Goal: Task Accomplishment & Management: Complete application form

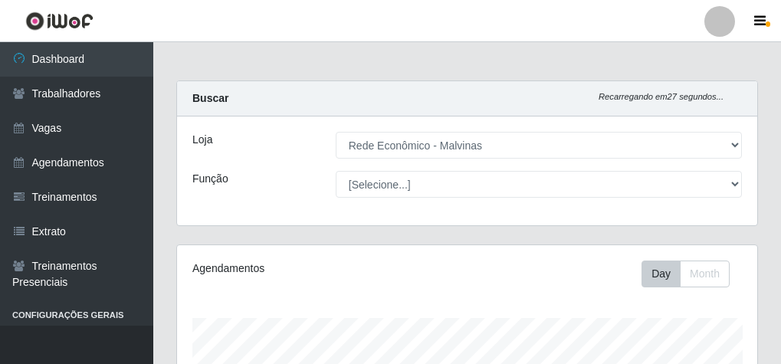
select select "194"
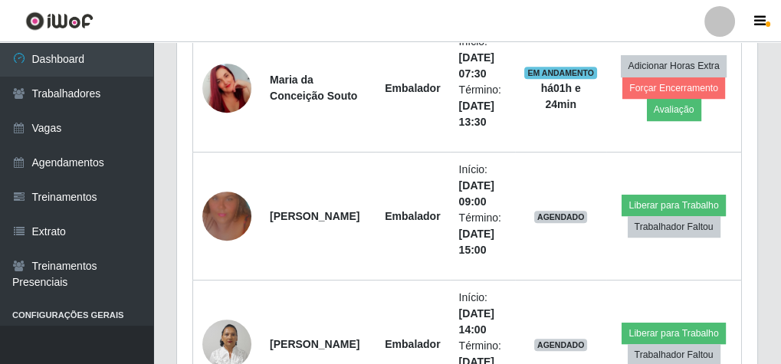
scroll to position [469, 0]
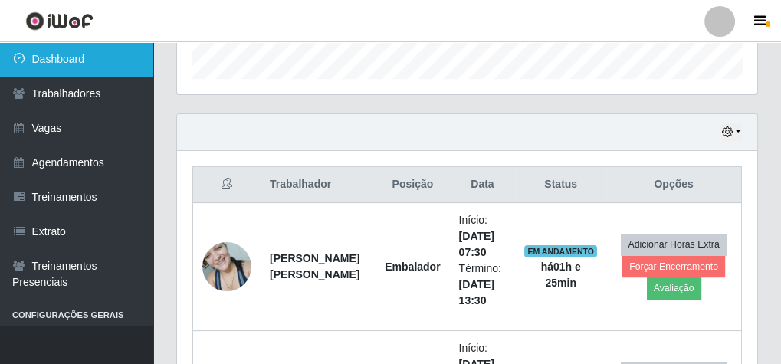
click at [87, 54] on link "Dashboard" at bounding box center [76, 59] width 153 height 34
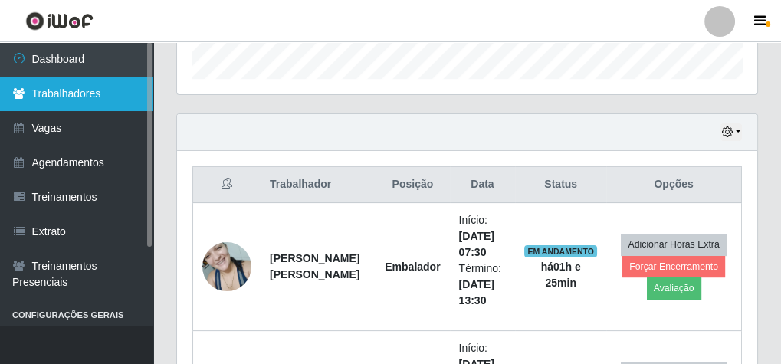
click at [73, 94] on link "Trabalhadores" at bounding box center [76, 94] width 153 height 34
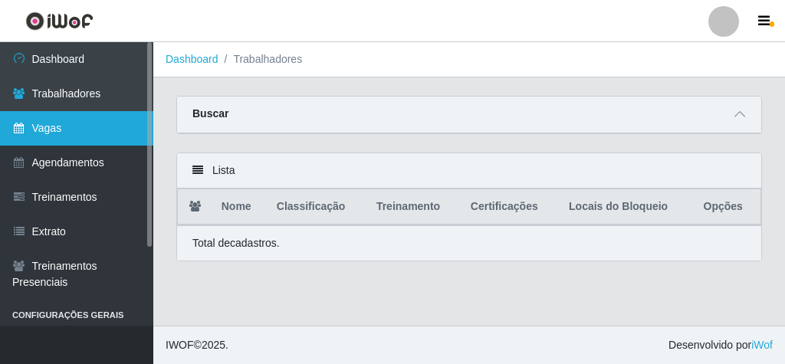
click at [64, 131] on link "Vagas" at bounding box center [76, 128] width 153 height 34
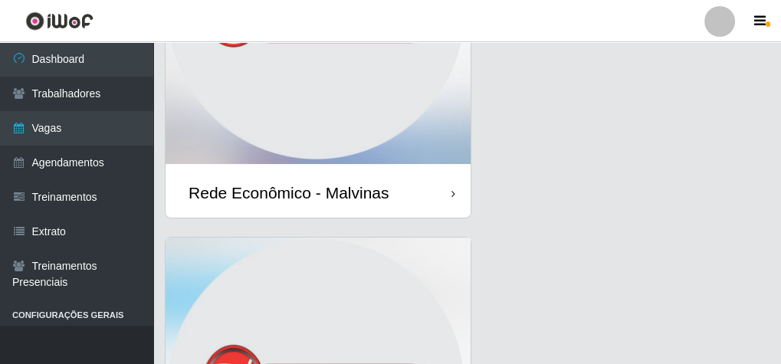
scroll to position [307, 0]
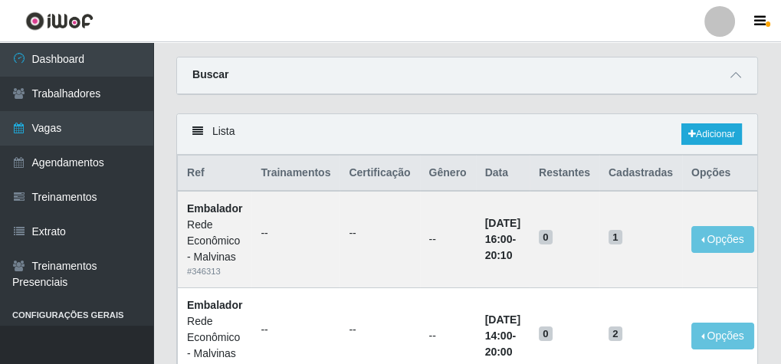
scroll to position [61, 0]
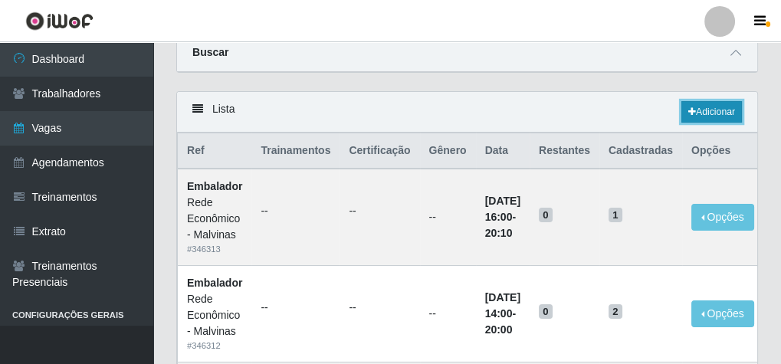
click at [714, 107] on link "Adicionar" at bounding box center [711, 111] width 61 height 21
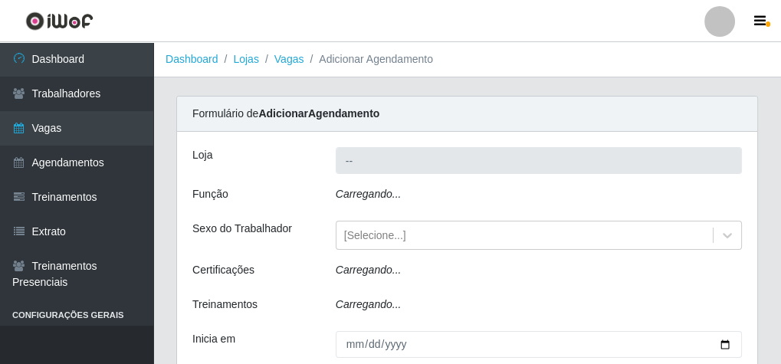
type input "Rede Econômico - Malvinas"
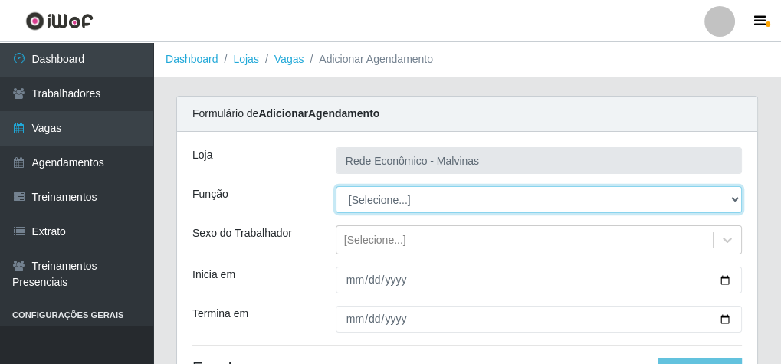
click at [736, 198] on select "[Selecione...] Embalador Embalador + Embalador ++ Operador de Caixa Operador de…" at bounding box center [539, 199] width 406 height 27
select select "1"
click at [336, 186] on select "[Selecione...] Embalador Embalador + Embalador ++ Operador de Caixa Operador de…" at bounding box center [539, 199] width 406 height 27
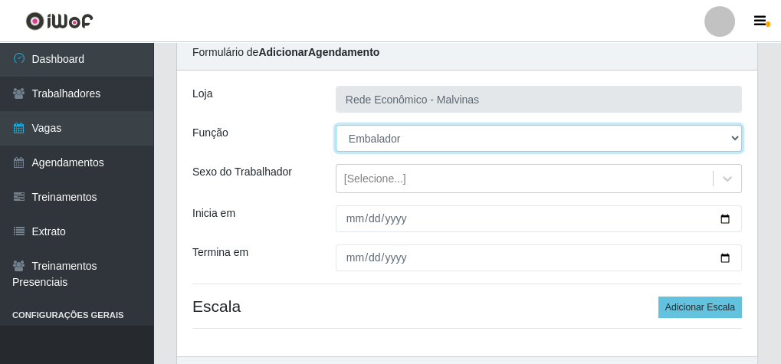
scroll to position [123, 0]
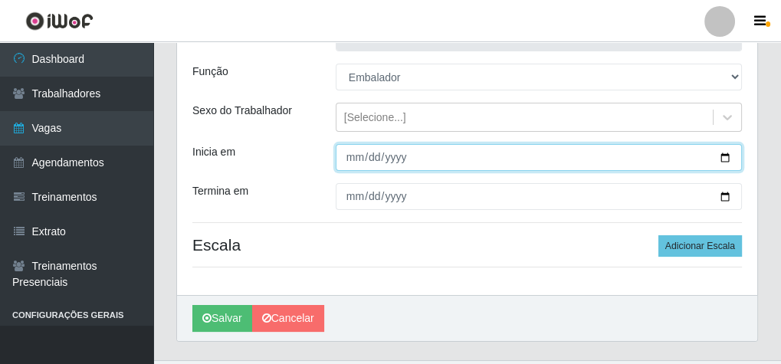
click at [356, 165] on input "Inicia em" at bounding box center [539, 157] width 406 height 27
type input "[DATE]"
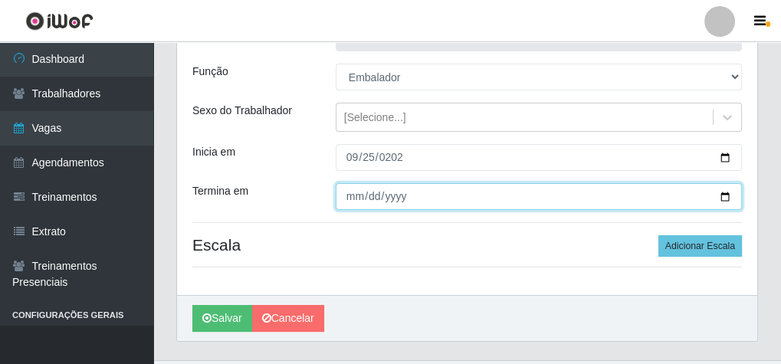
click at [353, 196] on input "Termina em" at bounding box center [539, 196] width 406 height 27
type input "[DATE]"
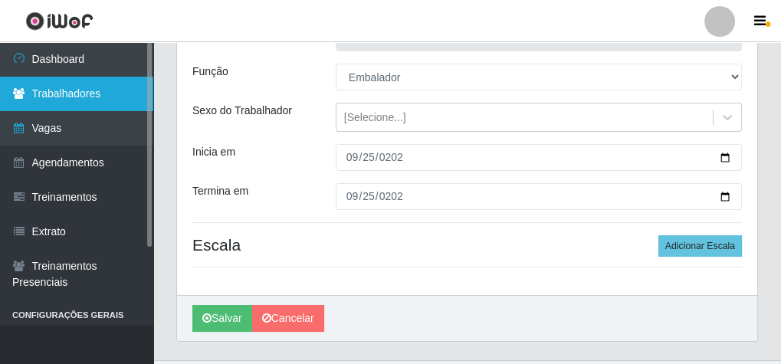
click at [93, 92] on link "Trabalhadores" at bounding box center [76, 94] width 153 height 34
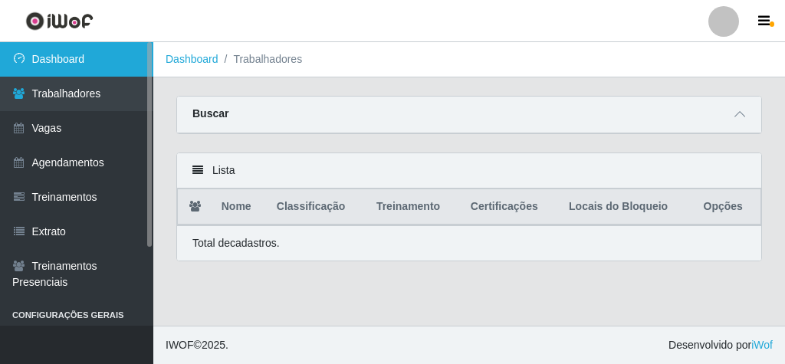
click at [61, 49] on link "Dashboard" at bounding box center [76, 59] width 153 height 34
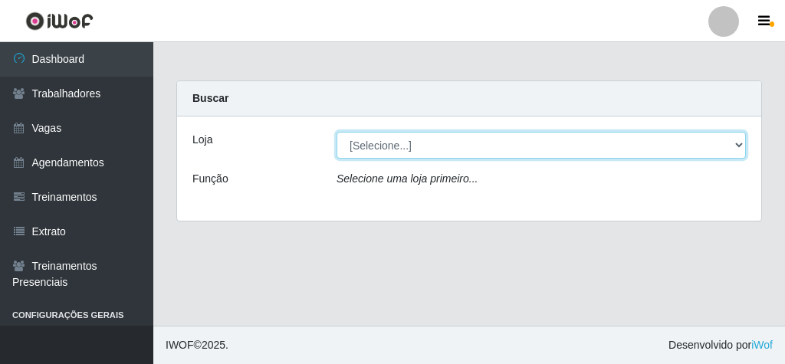
click at [733, 146] on select "[Selecione...] Rede Econômico - Malvinas Rede Econômico - Prata" at bounding box center [540, 145] width 409 height 27
select select "194"
click at [336, 132] on select "[Selecione...] Rede Econômico - Malvinas Rede Econômico - Prata" at bounding box center [540, 145] width 409 height 27
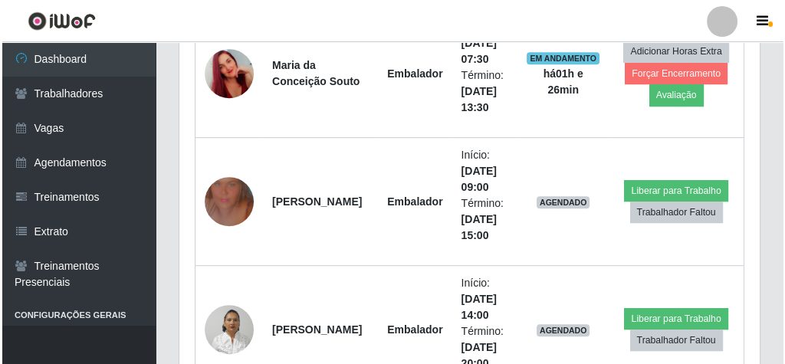
scroll to position [797, 0]
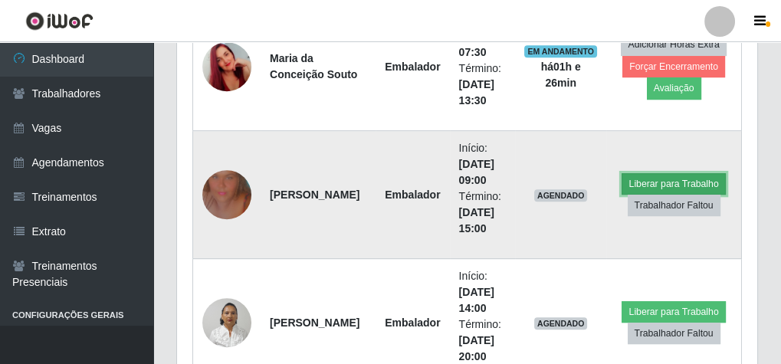
click at [671, 179] on button "Liberar para Trabalho" at bounding box center [673, 183] width 103 height 21
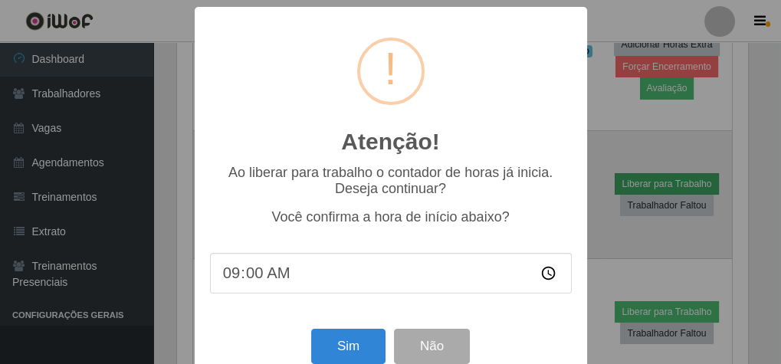
scroll to position [317, 575]
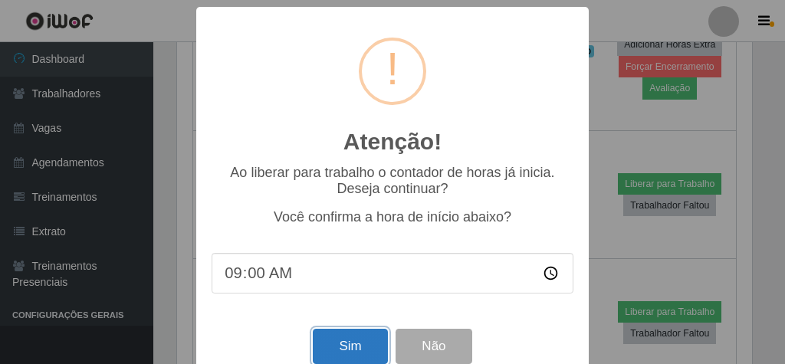
click at [331, 349] on button "Sim" at bounding box center [350, 347] width 74 height 36
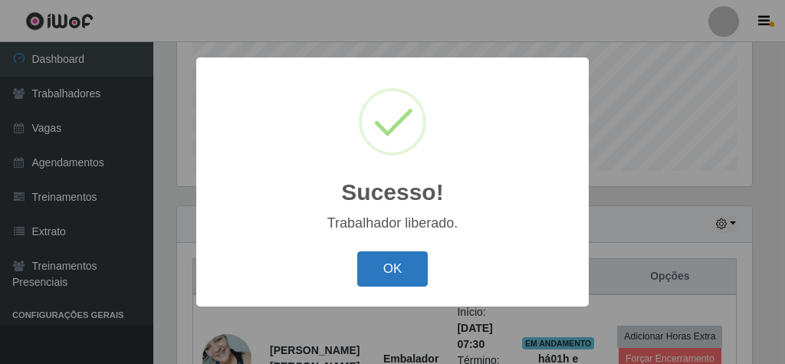
click at [412, 265] on button "OK" at bounding box center [392, 269] width 71 height 36
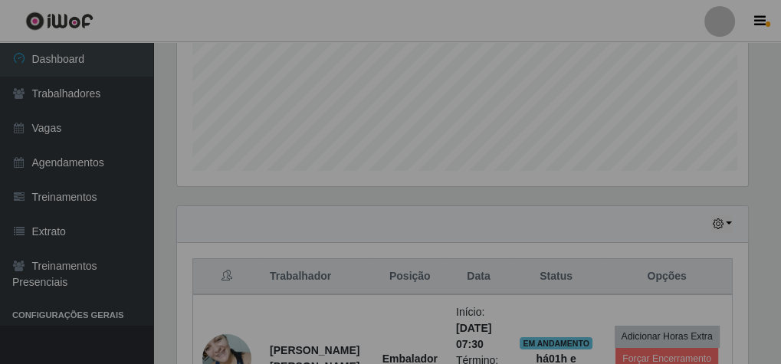
scroll to position [317, 580]
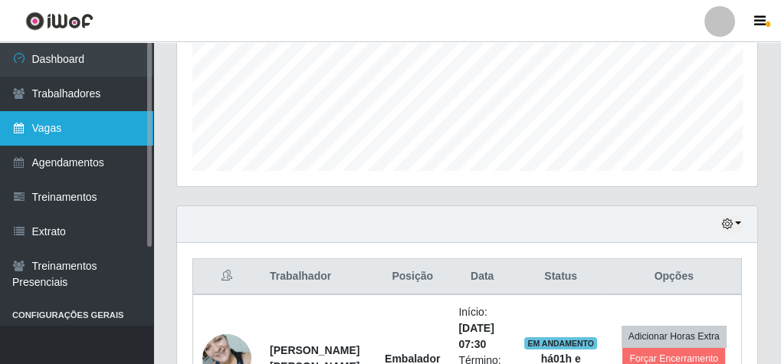
click at [76, 133] on link "Vagas" at bounding box center [76, 128] width 153 height 34
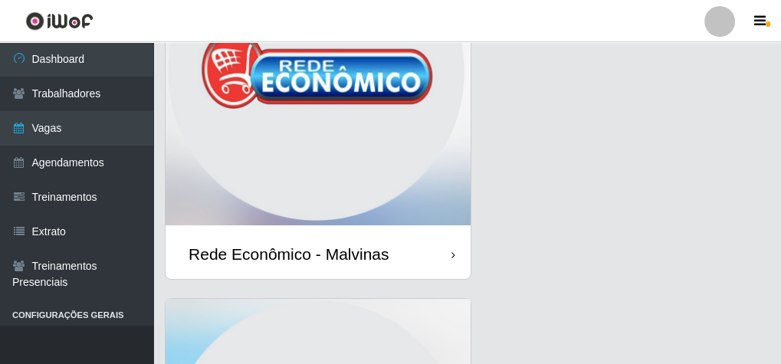
scroll to position [184, 0]
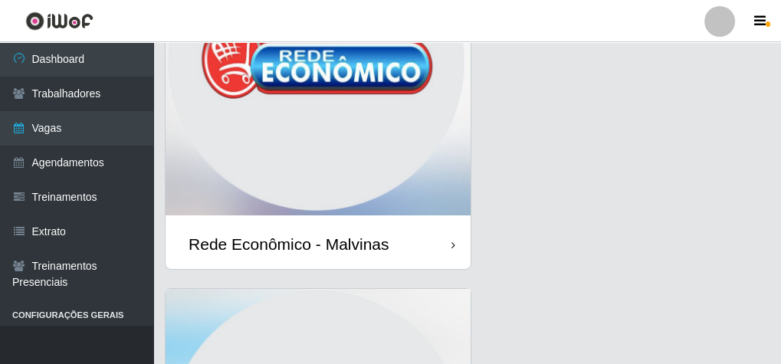
click at [435, 173] on img at bounding box center [318, 66] width 305 height 307
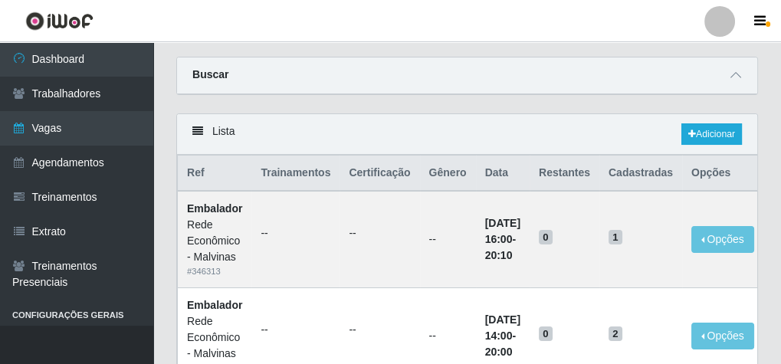
scroll to position [61, 0]
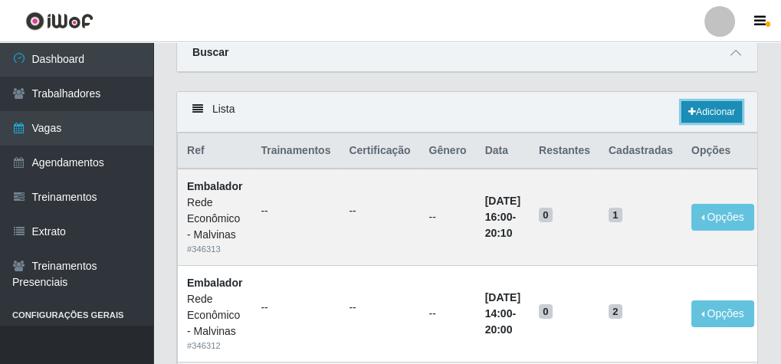
click at [705, 110] on link "Adicionar" at bounding box center [711, 111] width 61 height 21
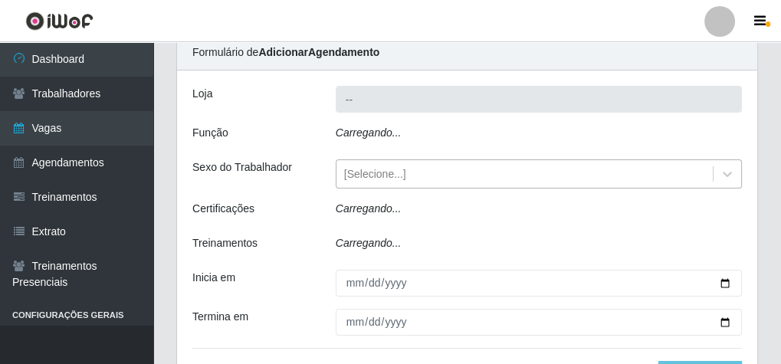
type input "Rede Econômico - Malvinas"
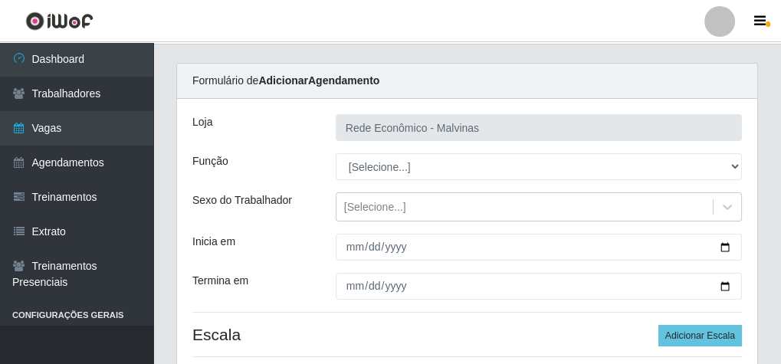
scroll to position [32, 0]
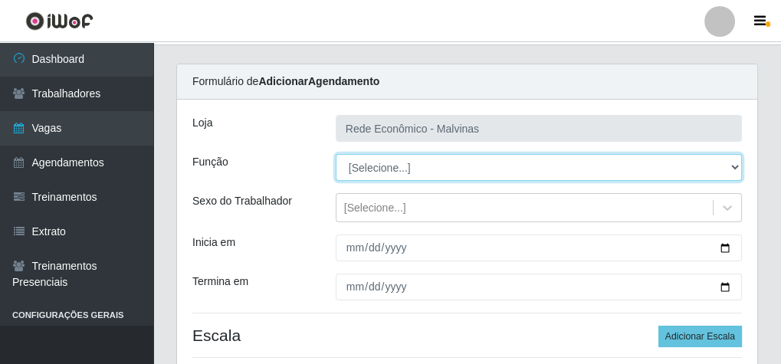
click at [734, 166] on select "[Selecione...] Embalador Embalador + Embalador ++ Operador de Caixa Operador de…" at bounding box center [539, 167] width 406 height 27
select select "1"
click at [336, 154] on select "[Selecione...] Embalador Embalador + Embalador ++ Operador de Caixa Operador de…" at bounding box center [539, 167] width 406 height 27
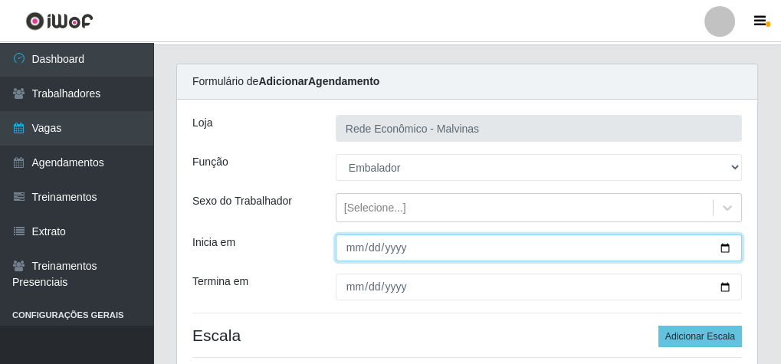
click at [372, 249] on input "Inicia em" at bounding box center [539, 248] width 406 height 27
click at [351, 248] on input "Inicia em" at bounding box center [539, 248] width 406 height 27
type input "[DATE]"
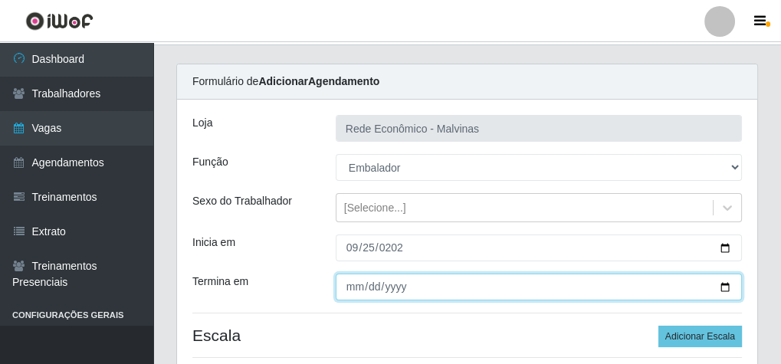
click at [347, 294] on input "Termina em" at bounding box center [539, 287] width 406 height 27
type input "[DATE]"
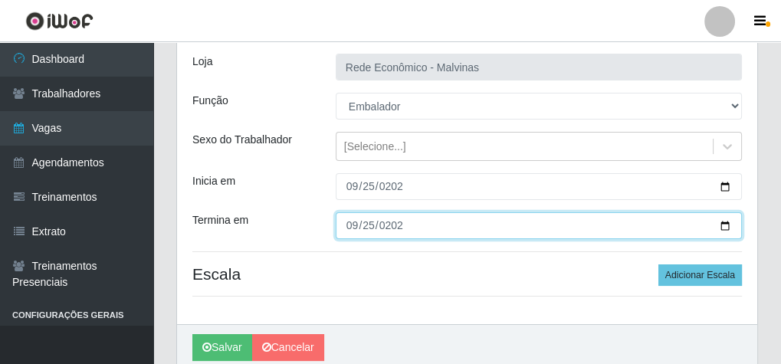
scroll to position [155, 0]
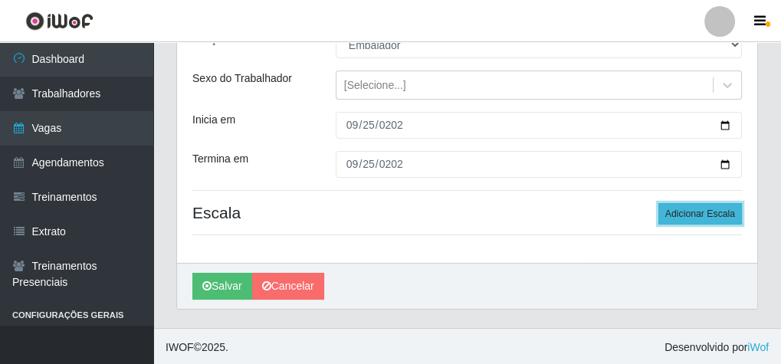
click at [684, 215] on button "Adicionar Escala" at bounding box center [700, 213] width 84 height 21
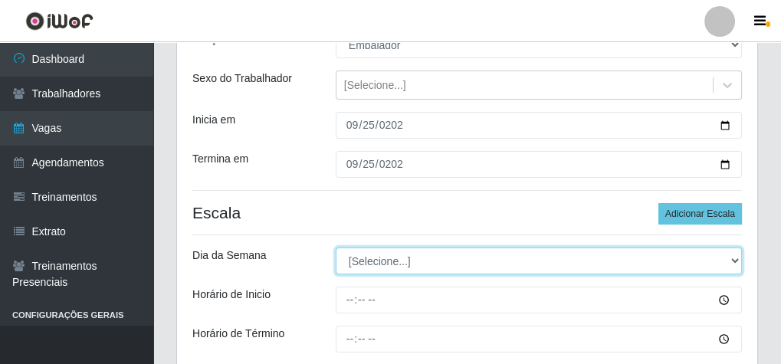
click at [383, 265] on select "[Selecione...] Segunda Terça Quarta Quinta Sexta Sábado Domingo" at bounding box center [539, 261] width 406 height 27
select select "4"
click at [336, 248] on select "[Selecione...] Segunda Terça Quarta Quinta Sexta Sábado Domingo" at bounding box center [539, 261] width 406 height 27
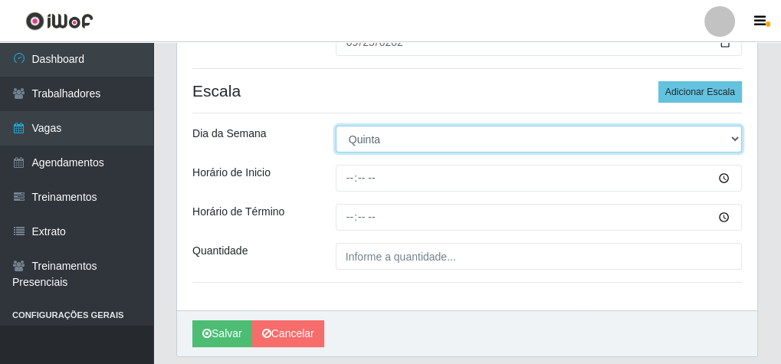
scroll to position [277, 0]
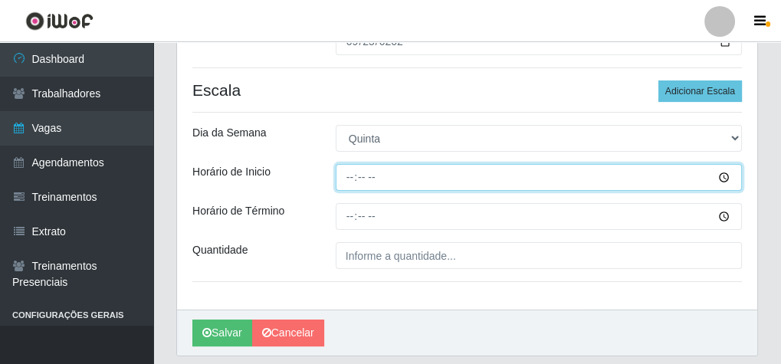
click at [353, 175] on input "Horário de Inicio" at bounding box center [539, 177] width 406 height 27
type input "07:30"
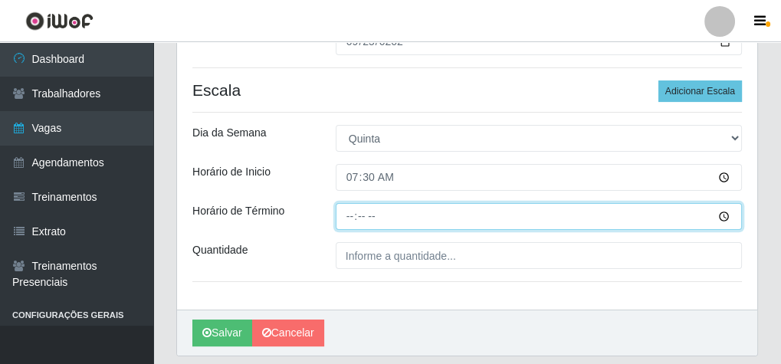
click at [348, 216] on input "Horário de Término" at bounding box center [539, 216] width 406 height 27
type input "13:30"
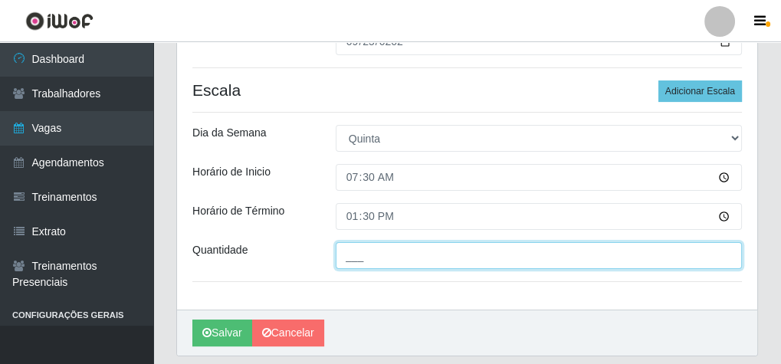
click at [362, 264] on input "___" at bounding box center [539, 255] width 406 height 27
type input "2__"
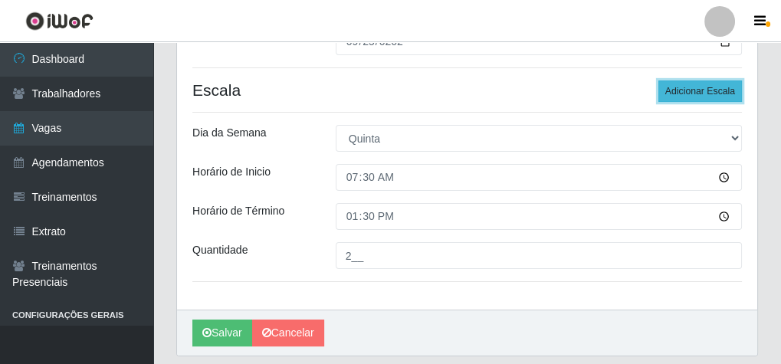
click at [691, 87] on button "Adicionar Escala" at bounding box center [700, 90] width 84 height 21
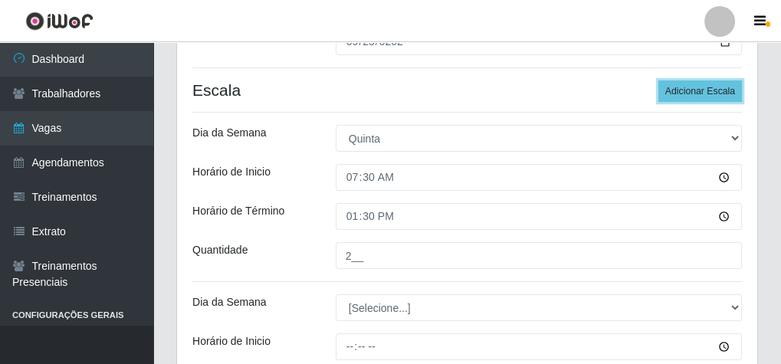
scroll to position [339, 0]
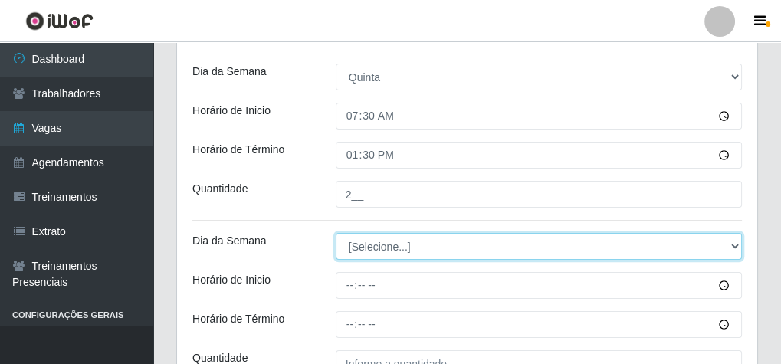
click at [429, 245] on select "[Selecione...] Segunda Terça Quarta Quinta Sexta Sábado Domingo" at bounding box center [539, 246] width 406 height 27
select select "4"
click at [336, 233] on select "[Selecione...] Segunda Terça Quarta Quinta Sexta Sábado Domingo" at bounding box center [539, 246] width 406 height 27
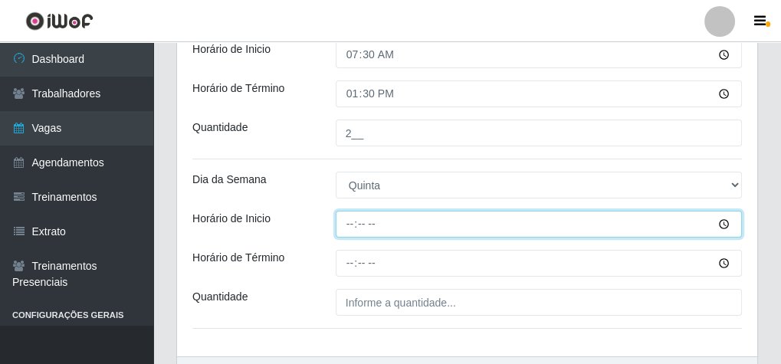
click at [349, 225] on input "Horário de Inicio" at bounding box center [539, 224] width 406 height 27
type input "09:00"
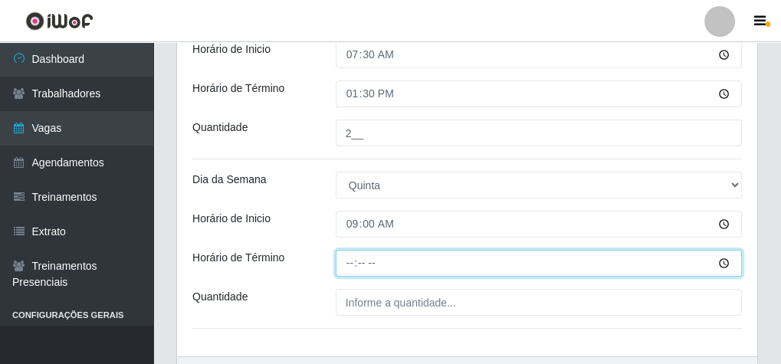
click at [349, 264] on input "Horário de Término" at bounding box center [539, 263] width 406 height 27
type input "15:00"
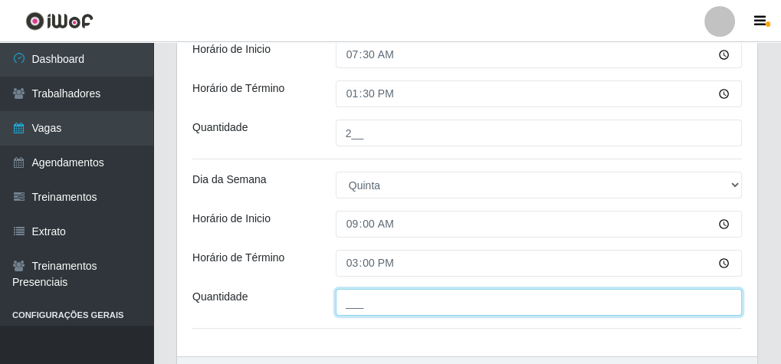
click at [356, 298] on input "___" at bounding box center [539, 302] width 406 height 27
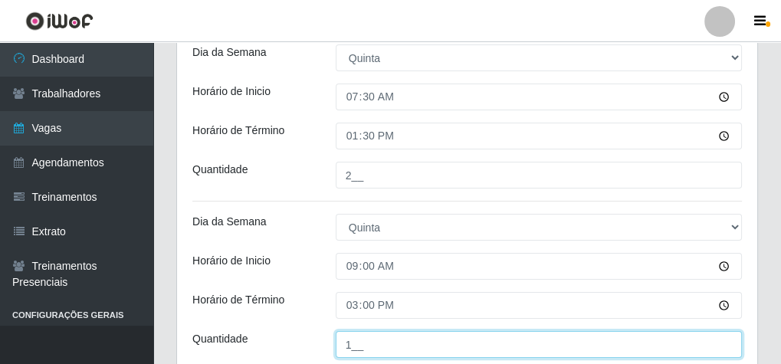
scroll to position [277, 0]
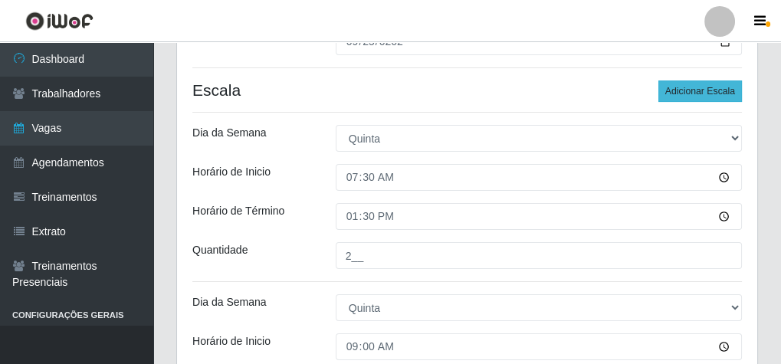
type input "1__"
click at [687, 84] on button "Adicionar Escala" at bounding box center [700, 90] width 84 height 21
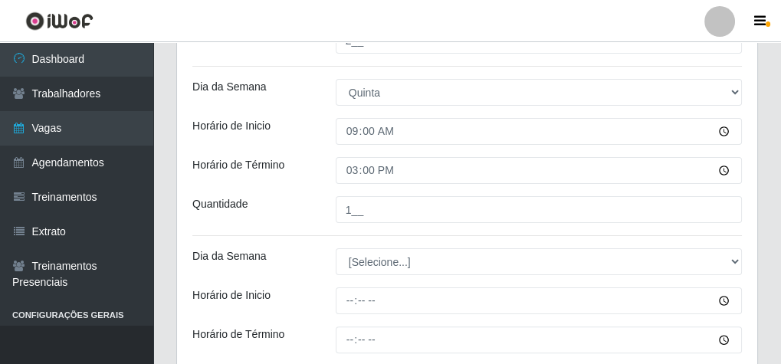
scroll to position [523, 0]
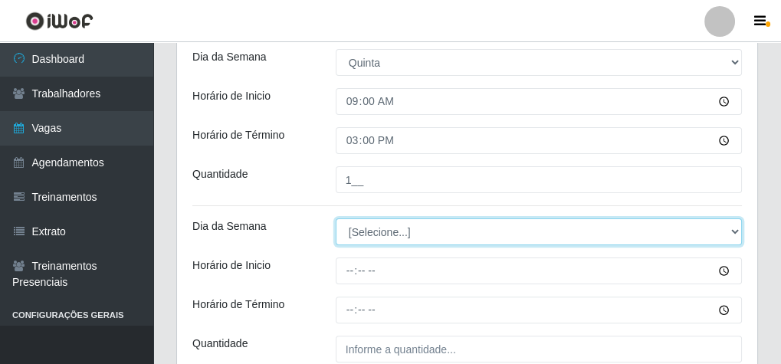
click at [411, 232] on select "[Selecione...] Segunda Terça Quarta Quinta Sexta Sábado Domingo" at bounding box center [539, 231] width 406 height 27
select select "4"
click at [336, 218] on select "[Selecione...] Segunda Terça Quarta Quinta Sexta Sábado Domingo" at bounding box center [539, 231] width 406 height 27
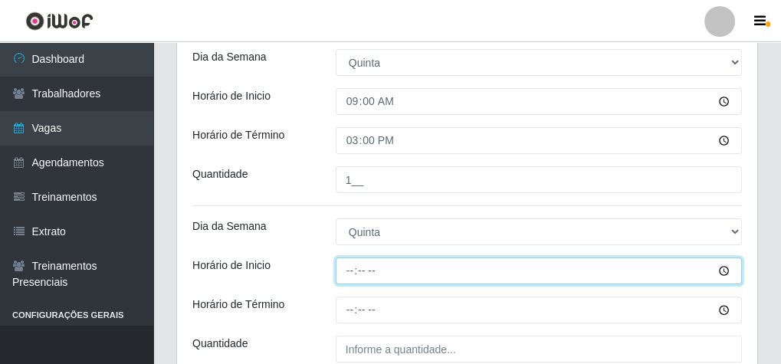
click at [347, 267] on input "Horário de Inicio" at bounding box center [539, 271] width 406 height 27
type input "14:00"
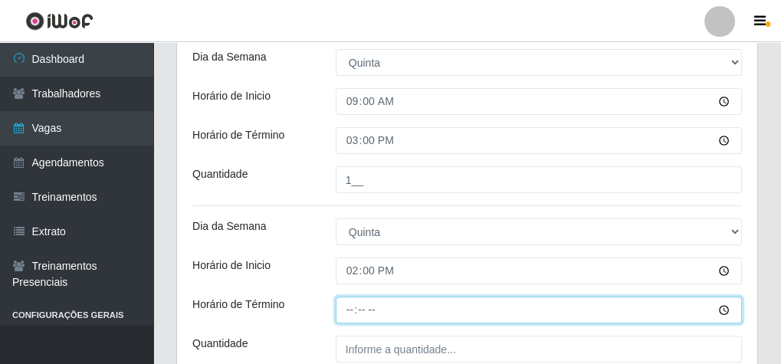
click at [349, 310] on input "Horário de Término" at bounding box center [539, 310] width 406 height 27
type input "20:00"
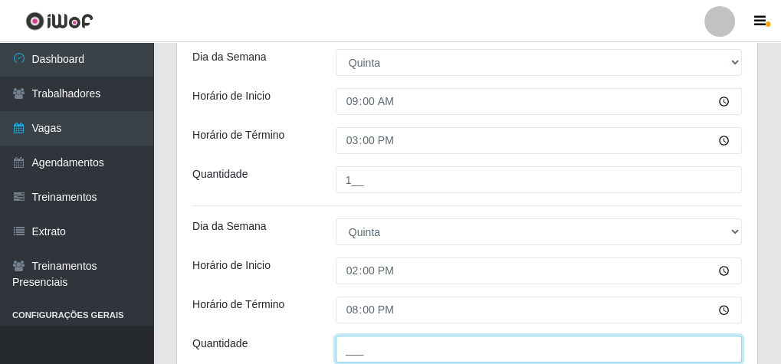
click at [356, 355] on input "___" at bounding box center [539, 349] width 406 height 27
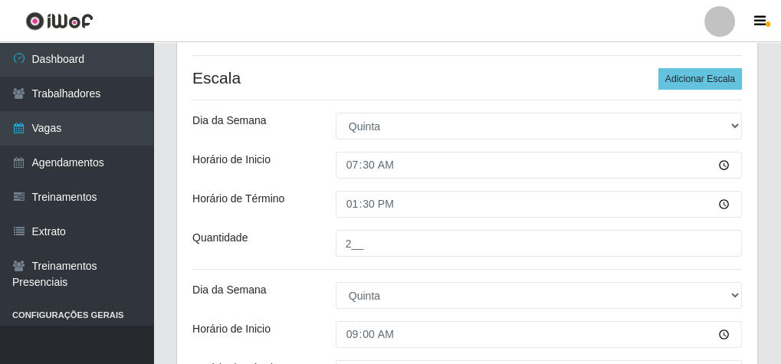
scroll to position [216, 0]
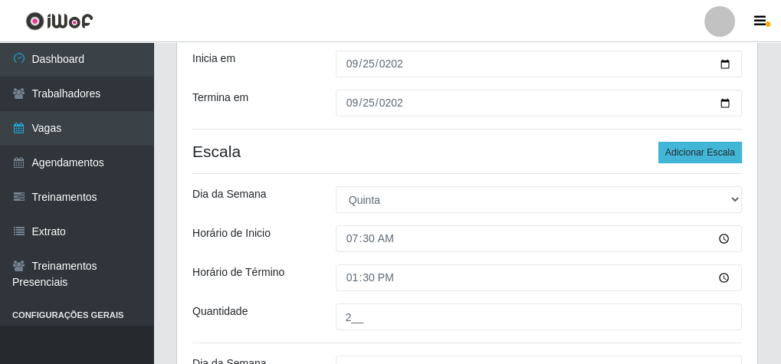
type input "2__"
click at [672, 154] on button "Adicionar Escala" at bounding box center [700, 152] width 84 height 21
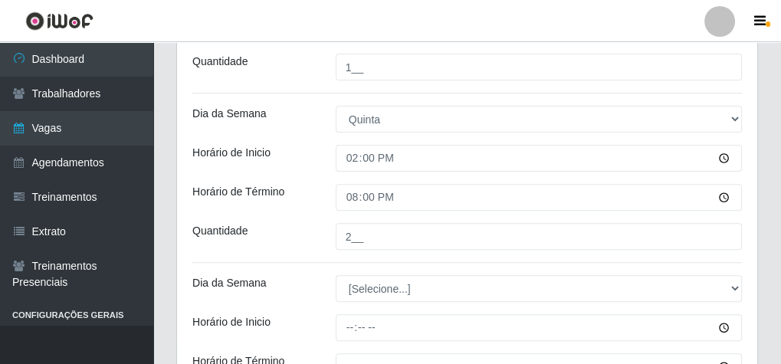
scroll to position [707, 0]
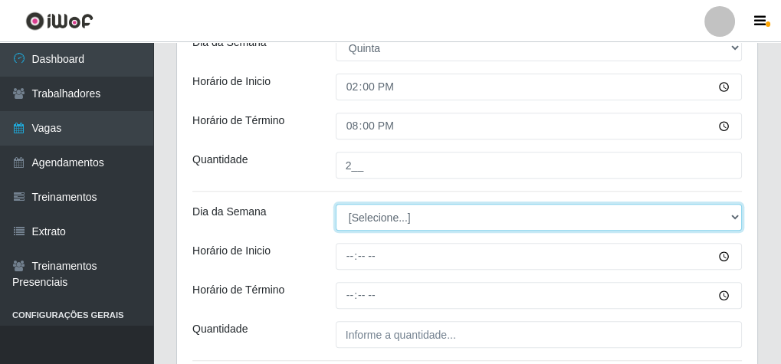
click at [395, 216] on select "[Selecione...] Segunda Terça Quarta Quinta Sexta Sábado Domingo" at bounding box center [539, 217] width 406 height 27
select select "4"
click at [336, 204] on select "[Selecione...] Segunda Terça Quarta Quinta Sexta Sábado Domingo" at bounding box center [539, 217] width 406 height 27
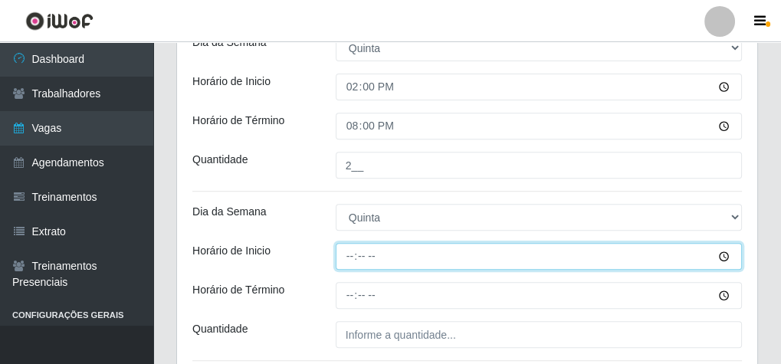
click at [347, 254] on input "Horário de Inicio" at bounding box center [539, 256] width 406 height 27
type input "16:00"
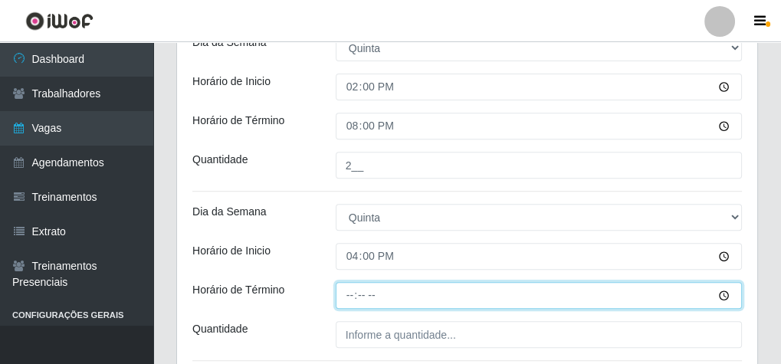
click at [346, 296] on input "Horário de Término" at bounding box center [539, 295] width 406 height 27
type input "20:10"
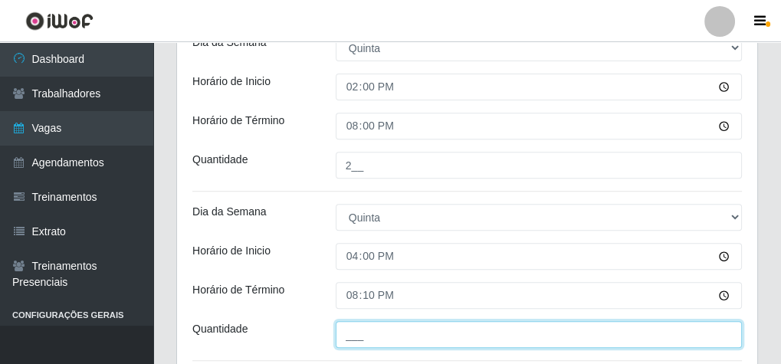
click at [360, 339] on input "___" at bounding box center [539, 334] width 406 height 27
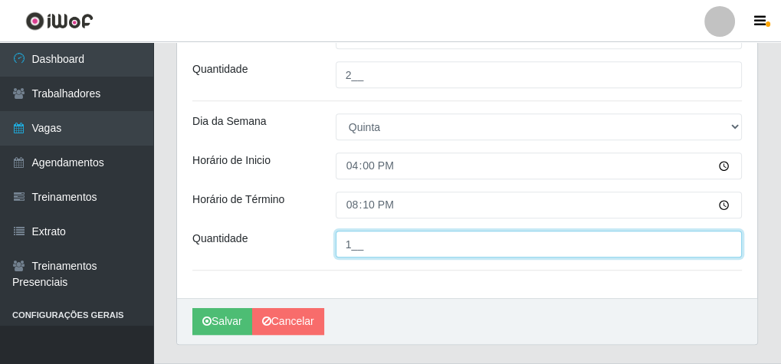
scroll to position [831, 0]
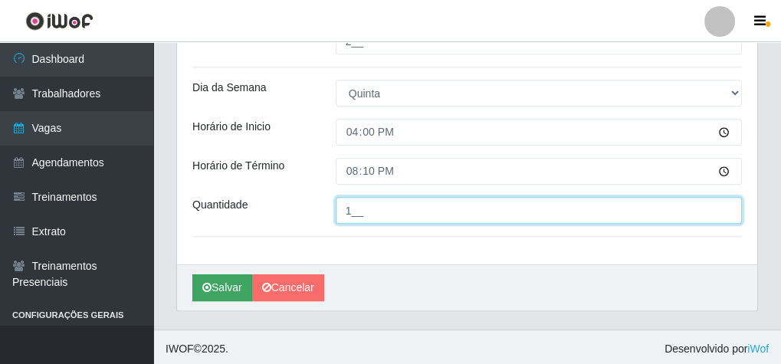
type input "1__"
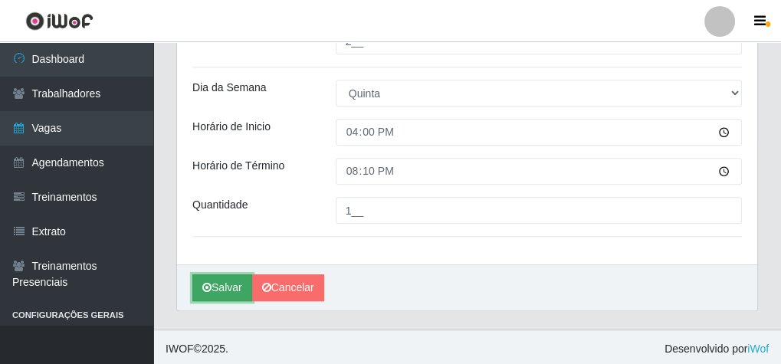
click at [231, 279] on button "Salvar" at bounding box center [222, 287] width 60 height 27
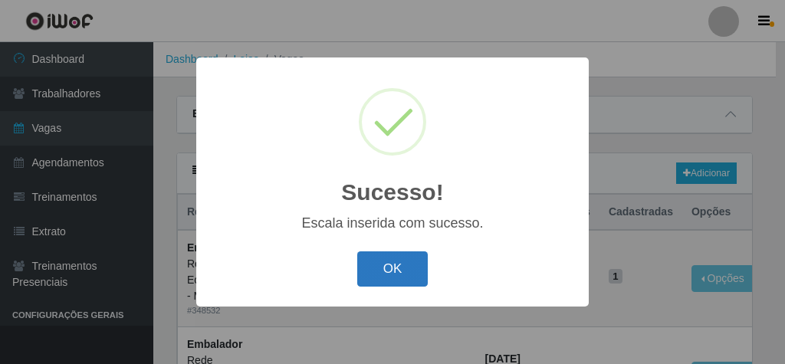
click at [412, 279] on button "OK" at bounding box center [392, 269] width 71 height 36
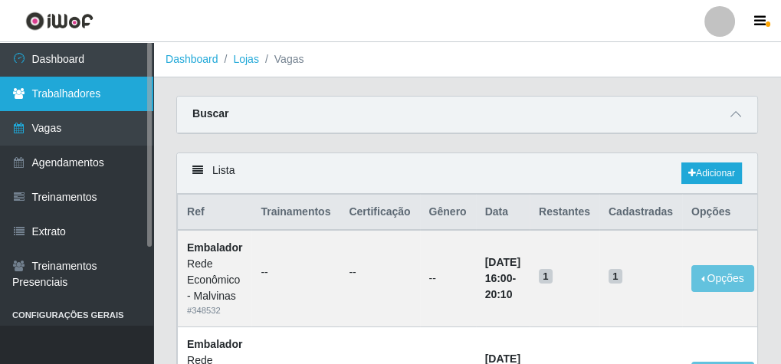
click at [73, 93] on link "Trabalhadores" at bounding box center [76, 94] width 153 height 34
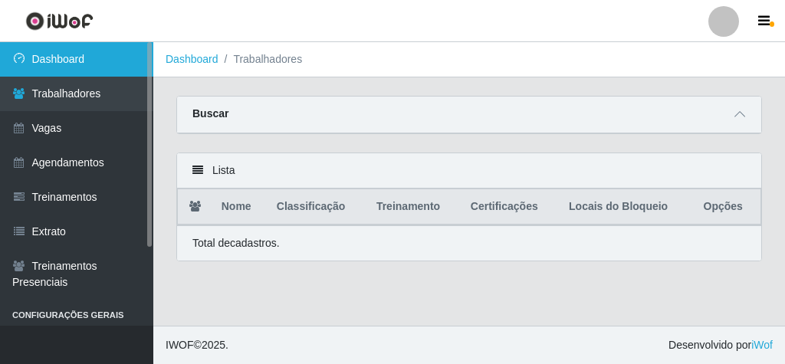
click at [82, 54] on link "Dashboard" at bounding box center [76, 59] width 153 height 34
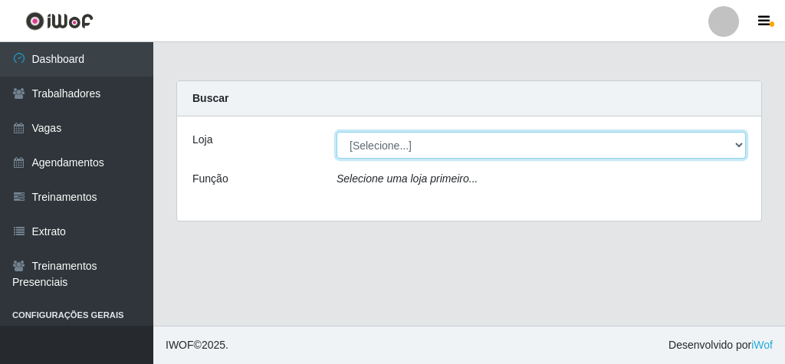
click at [739, 143] on select "[Selecione...] Rede Econômico - Malvinas Rede Econômico - Prata" at bounding box center [540, 145] width 409 height 27
select select "194"
click at [336, 132] on select "[Selecione...] Rede Econômico - Malvinas Rede Econômico - Prata" at bounding box center [540, 145] width 409 height 27
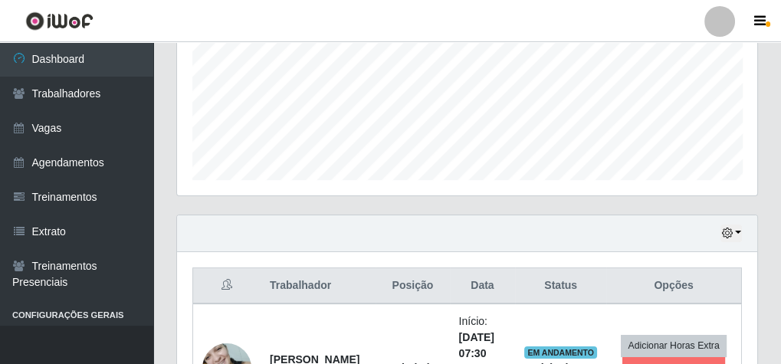
scroll to position [552, 0]
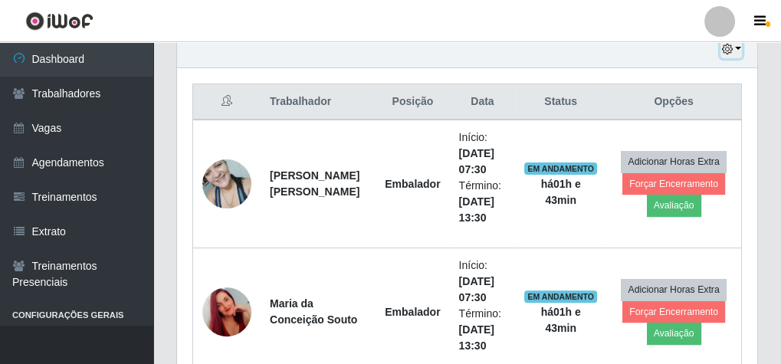
click at [738, 49] on button "button" at bounding box center [730, 50] width 21 height 18
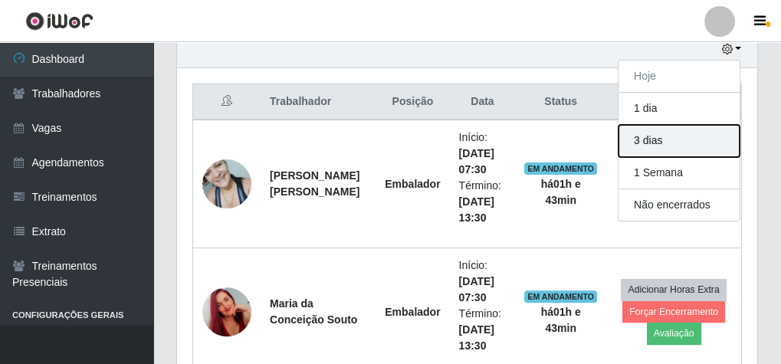
click at [672, 138] on button "3 dias" at bounding box center [678, 141] width 121 height 32
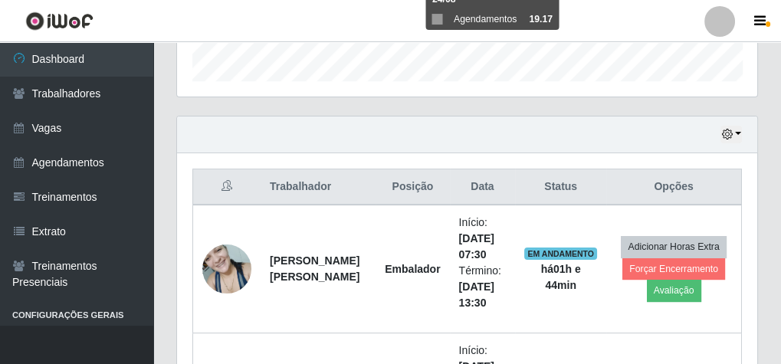
scroll to position [674, 0]
